Goal: Task Accomplishment & Management: Manage account settings

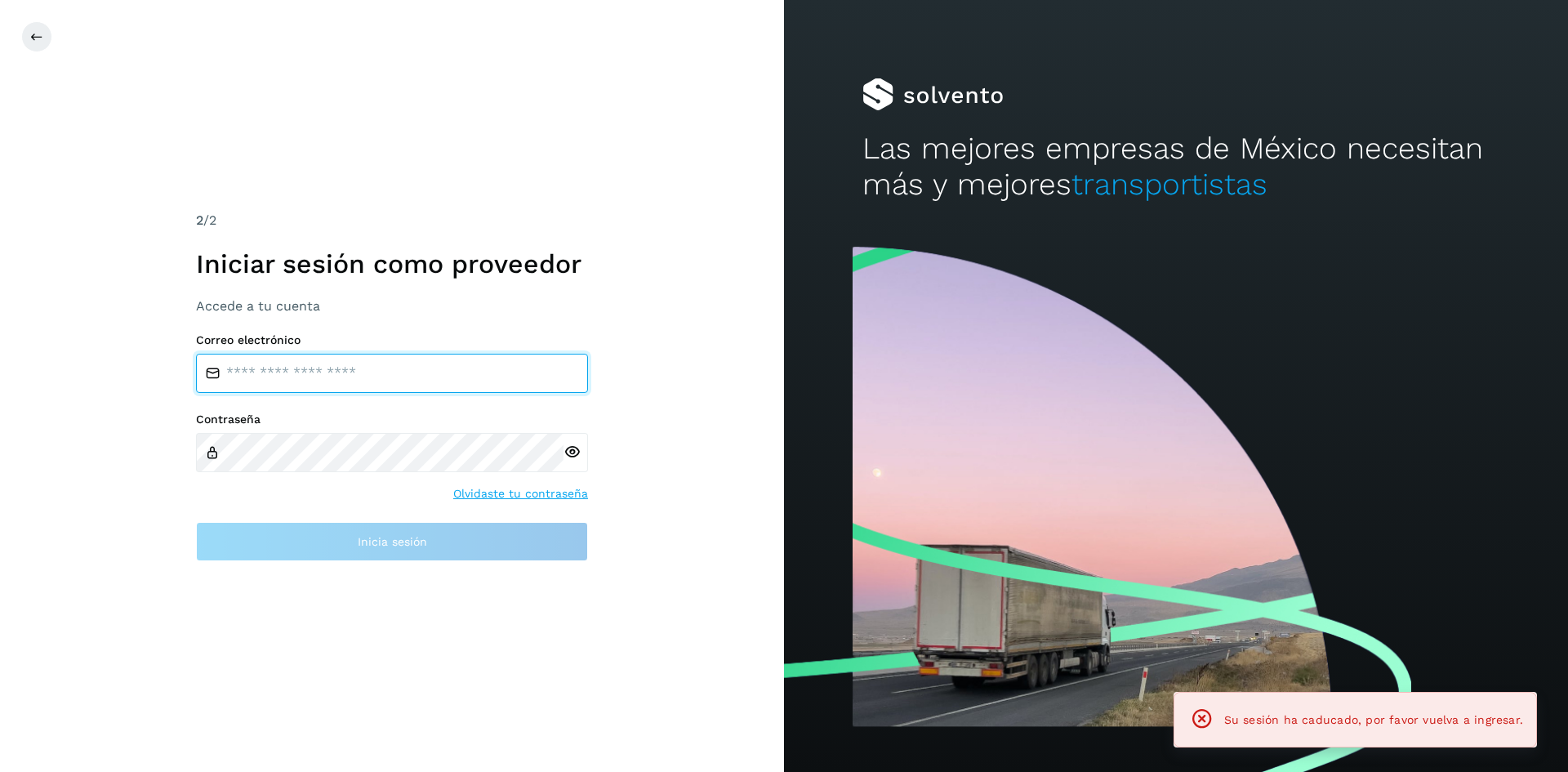
type input "**********"
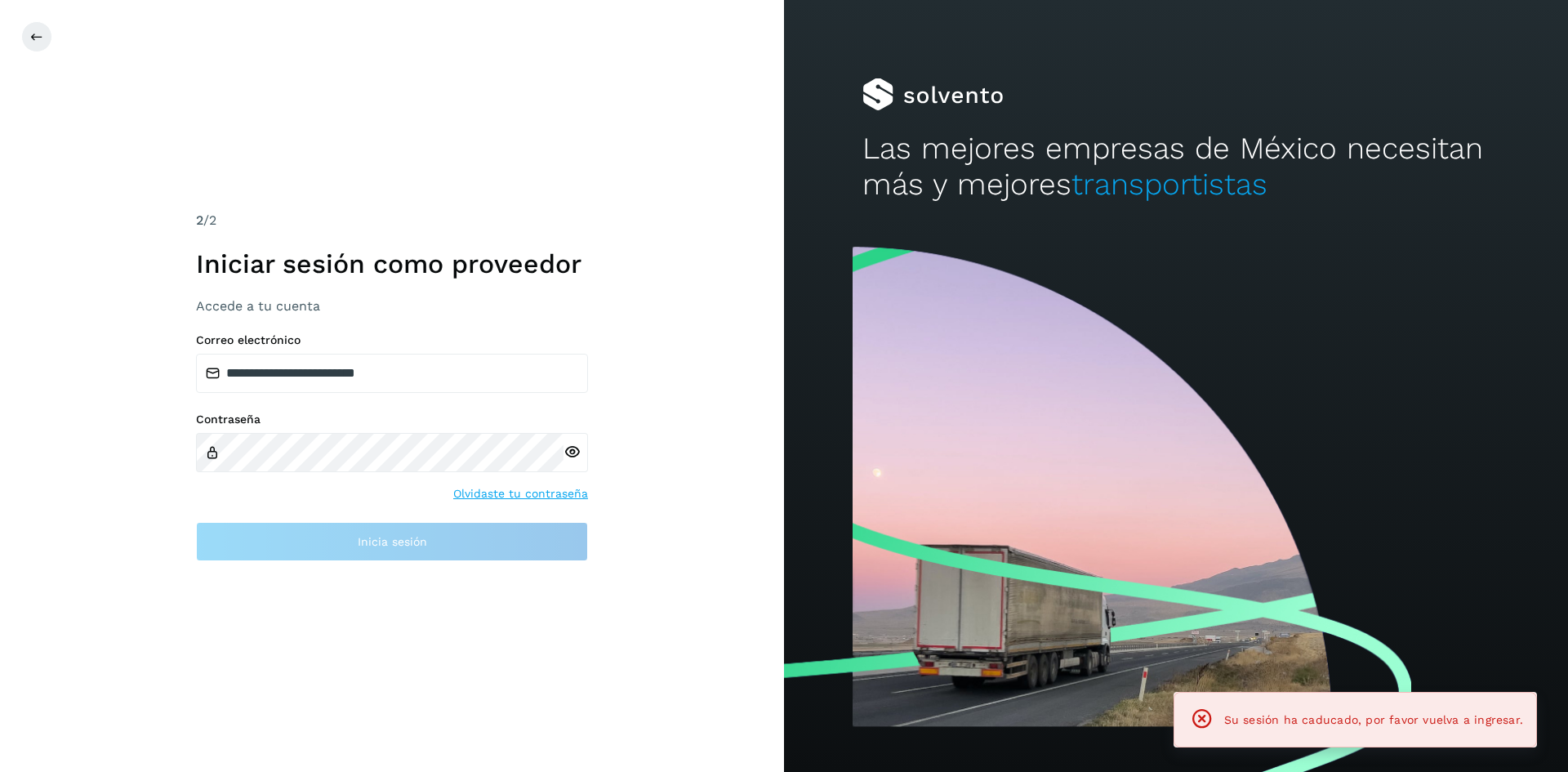
click at [663, 537] on div "**********" at bounding box center [392, 386] width 784 height 772
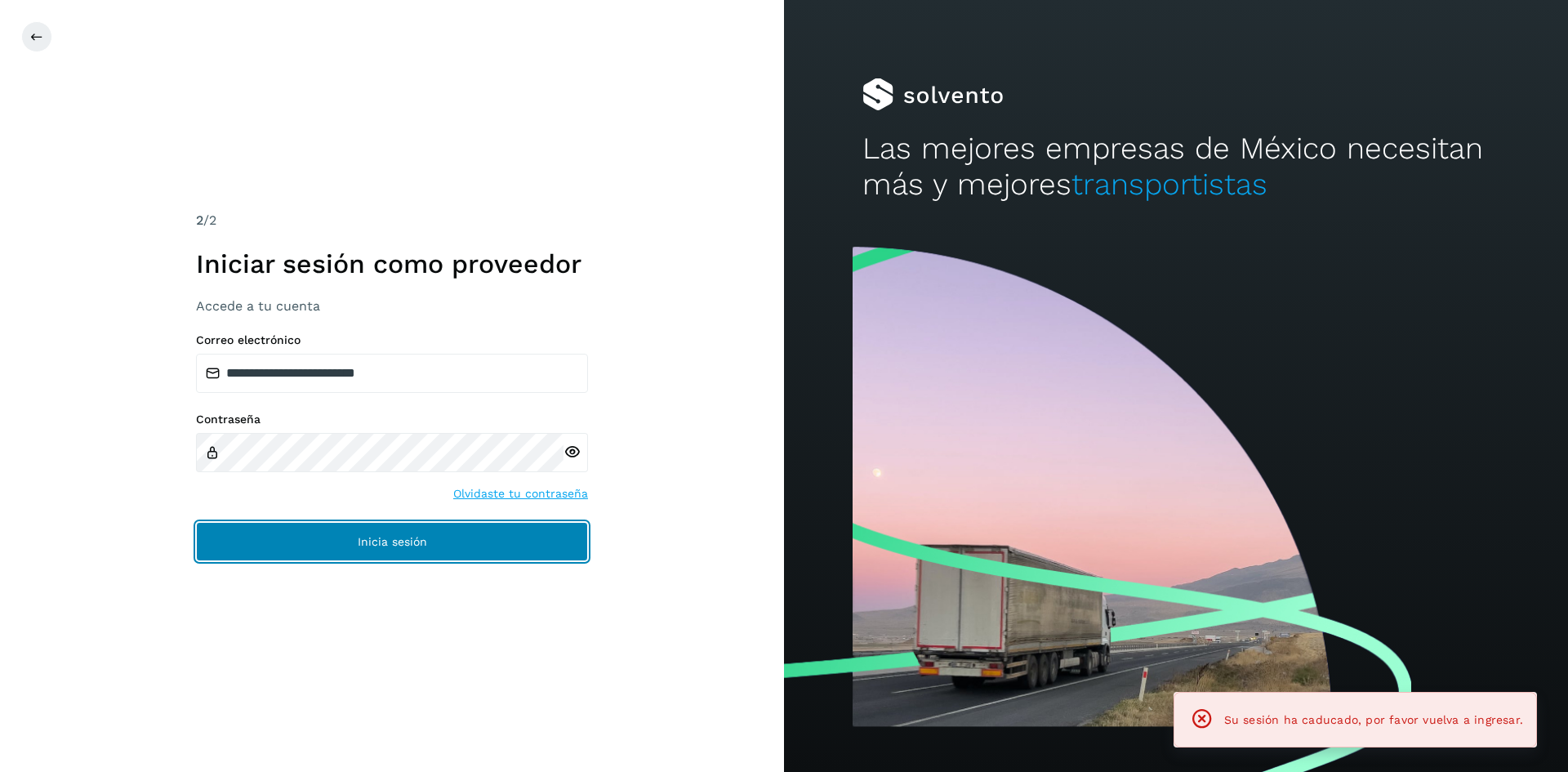
click at [527, 552] on button "Inicia sesión" at bounding box center [392, 541] width 392 height 39
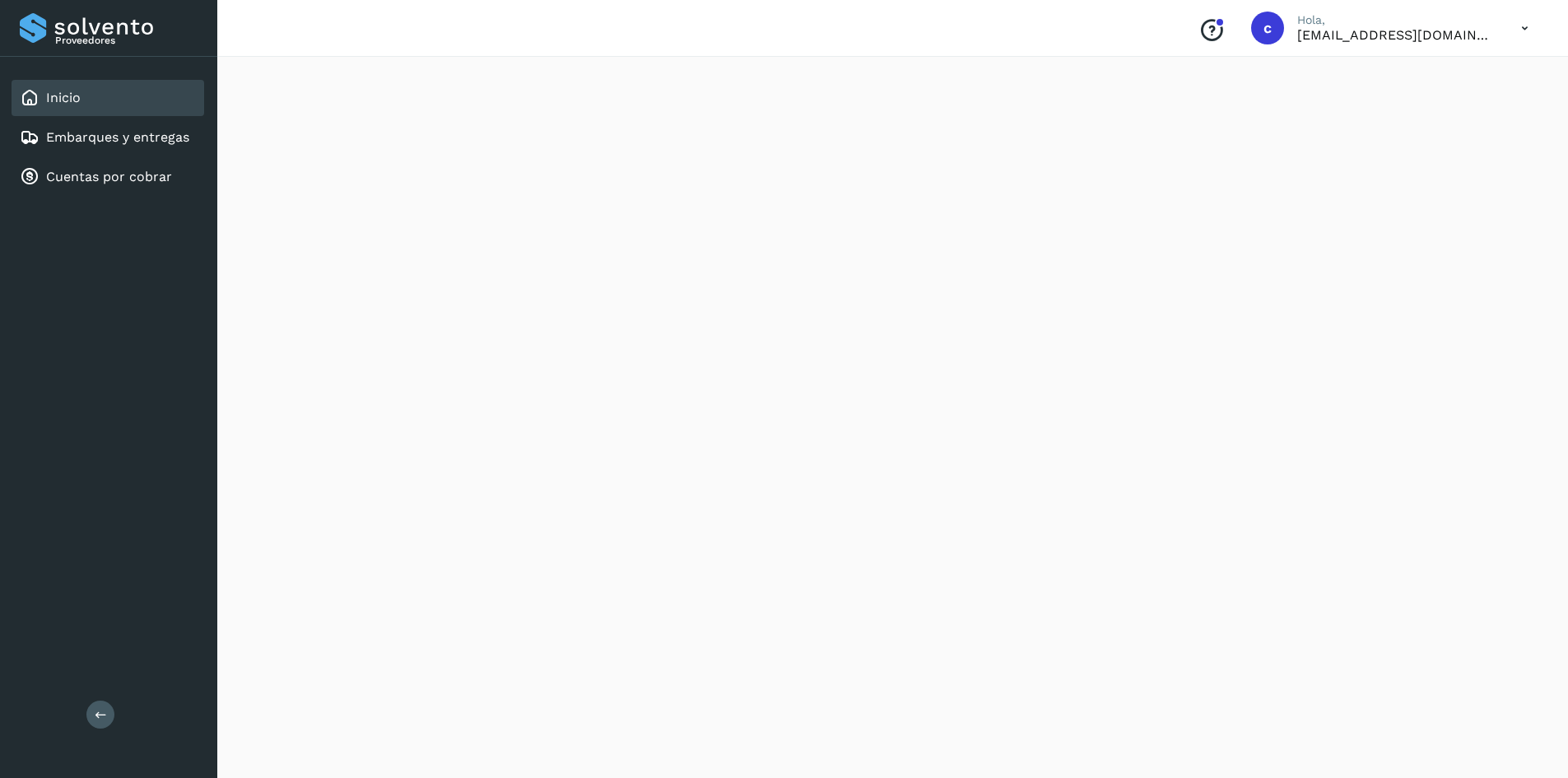
scroll to position [1318, 0]
